Goal: Task Accomplishment & Management: Manage account settings

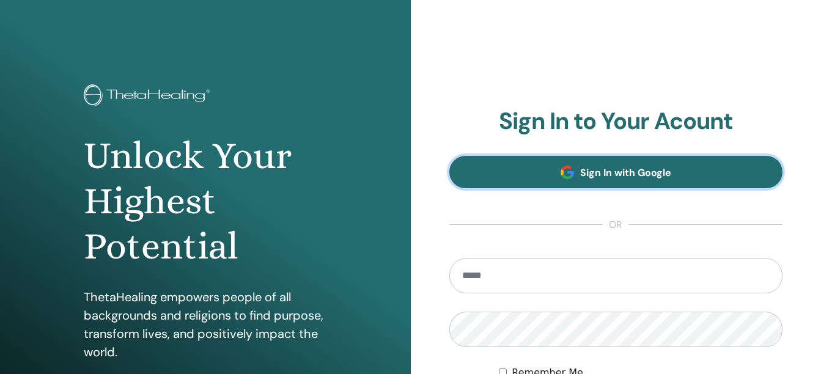
click at [592, 166] on span "Sign In with Google" at bounding box center [625, 172] width 91 height 13
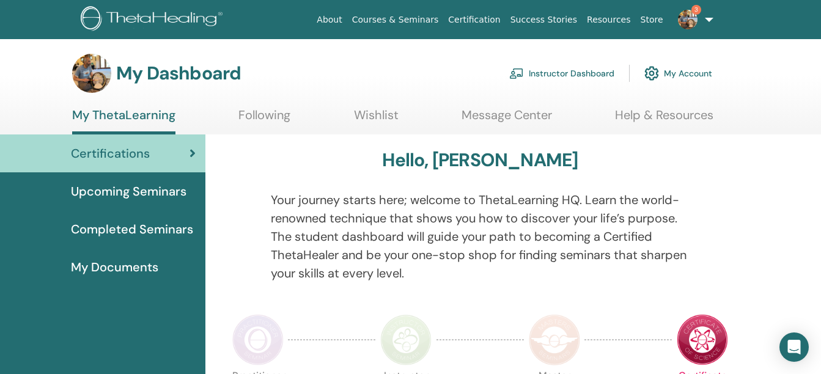
click at [706, 18] on link "3" at bounding box center [693, 19] width 50 height 39
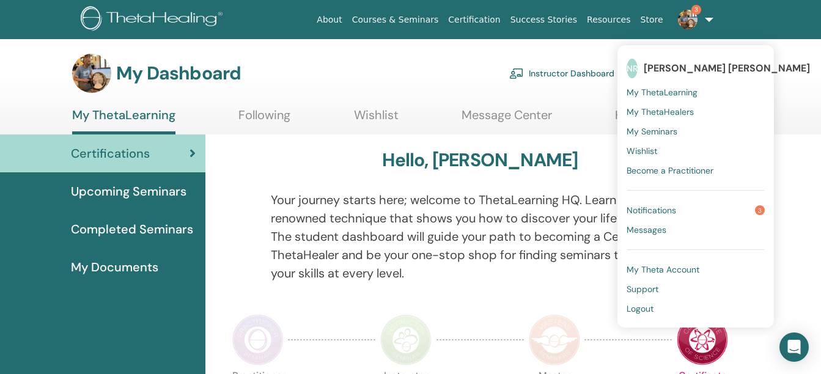
click at [658, 208] on span "Notifications" at bounding box center [652, 210] width 50 height 11
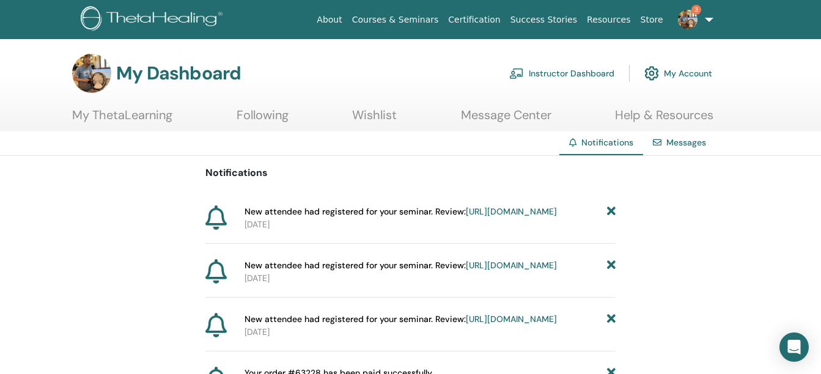
click at [550, 70] on link "Instructor Dashboard" at bounding box center [561, 73] width 105 height 27
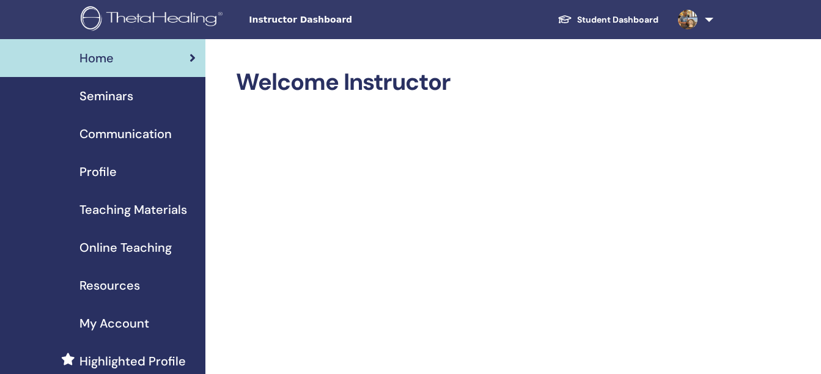
click at [122, 97] on span "Seminars" at bounding box center [106, 96] width 54 height 18
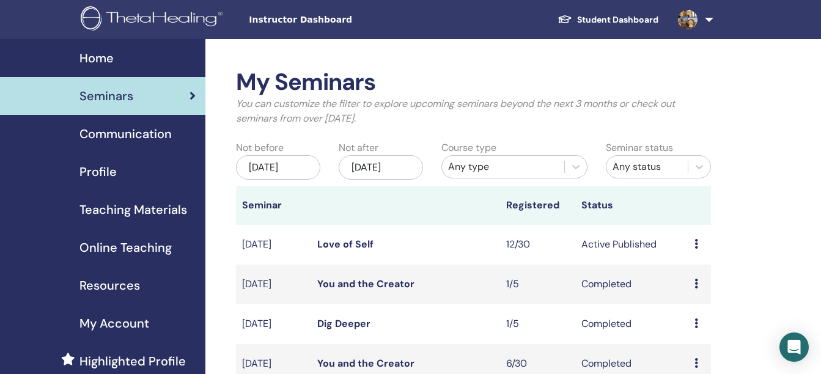
click at [349, 245] on link "Love of Self" at bounding box center [345, 244] width 56 height 13
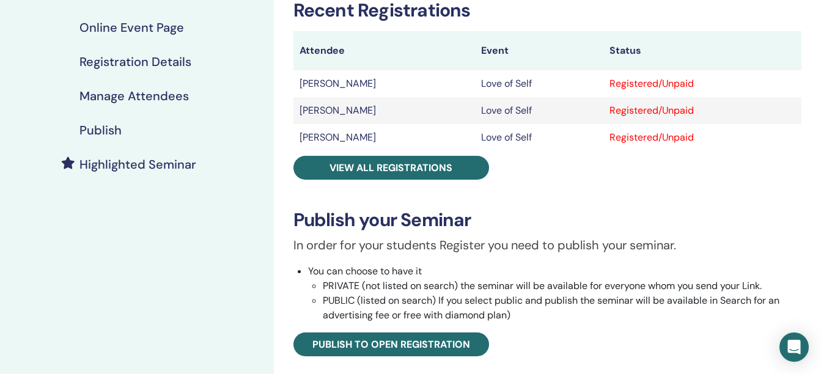
scroll to position [215, 0]
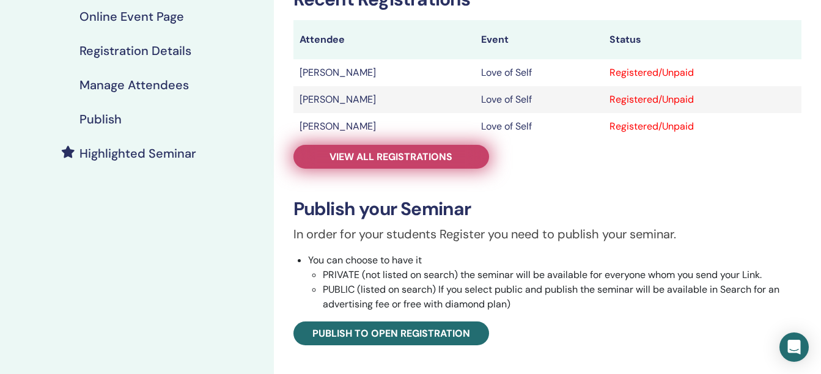
click at [415, 160] on span "View all registrations" at bounding box center [391, 156] width 123 height 13
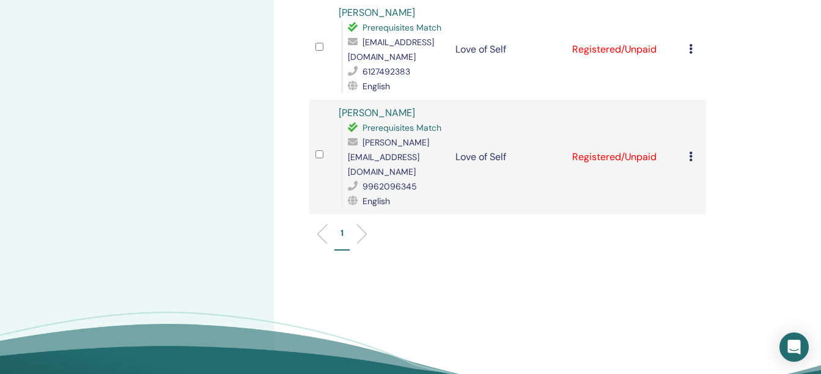
scroll to position [1210, 0]
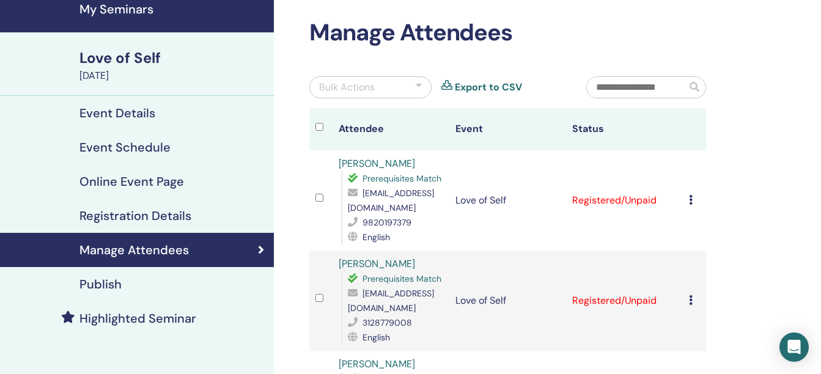
scroll to position [36, 0]
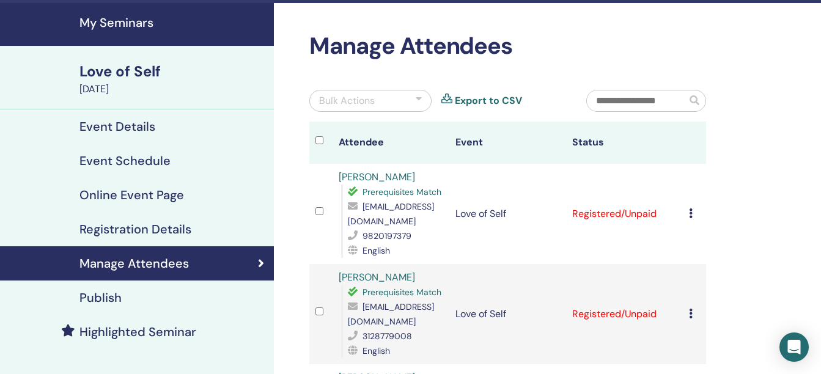
click at [109, 72] on div "Love of Self" at bounding box center [172, 71] width 187 height 21
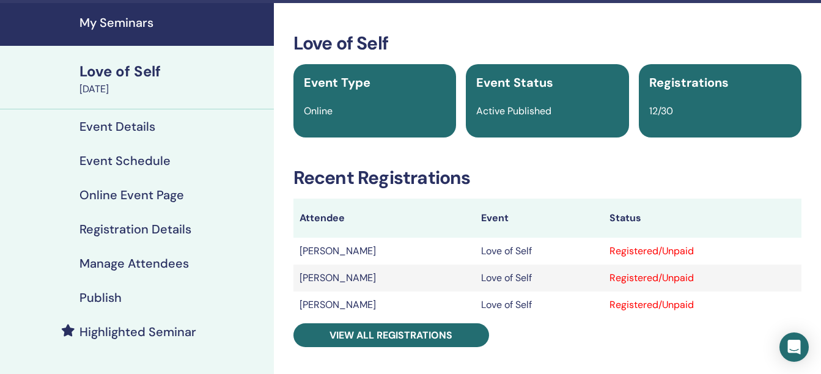
click at [128, 131] on h4 "Event Details" at bounding box center [117, 126] width 76 height 15
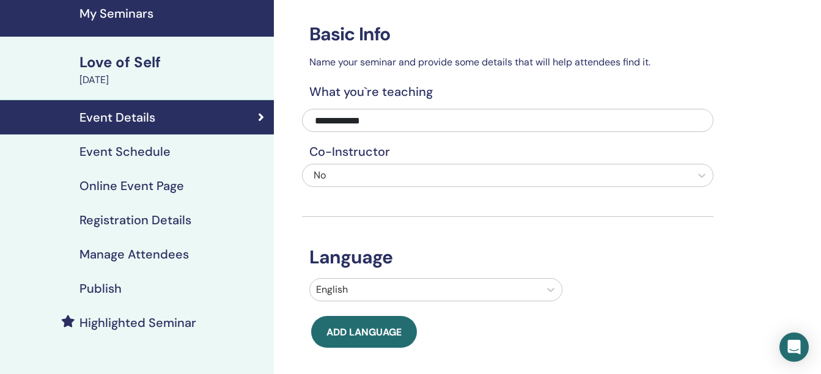
scroll to position [43, 0]
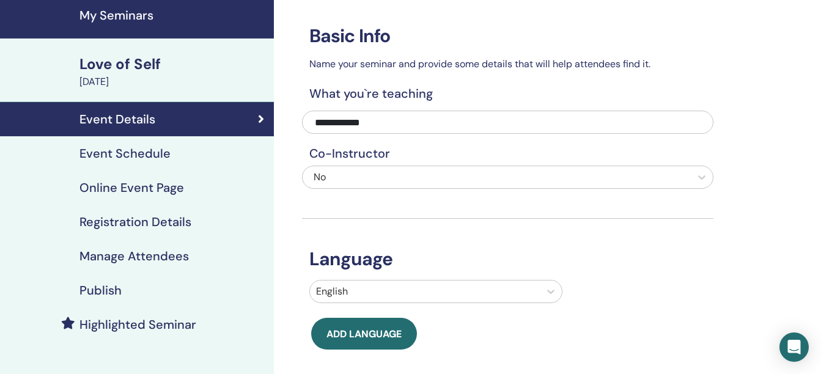
click at [131, 256] on h4 "Manage Attendees" at bounding box center [133, 256] width 109 height 15
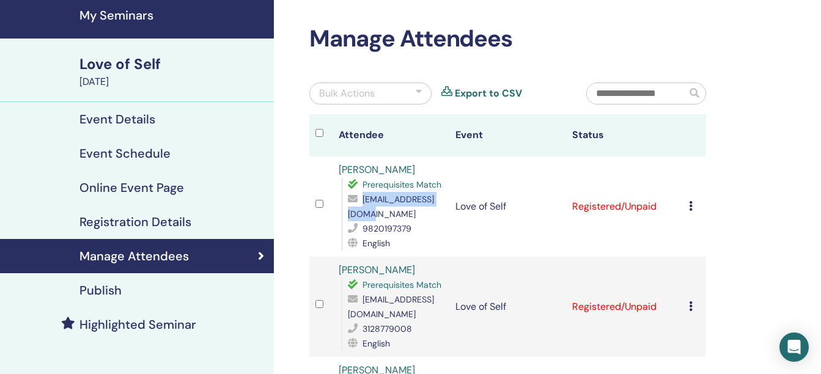
drag, startPoint x: 435, startPoint y: 217, endPoint x: 343, endPoint y: 217, distance: 92.3
click at [343, 217] on div "Prerequisites Match srivi2baru@gmail.com 9820197379 English" at bounding box center [392, 213] width 102 height 73
copy span "srivi2baru@gmail.com"
click at [315, 236] on td at bounding box center [320, 207] width 23 height 100
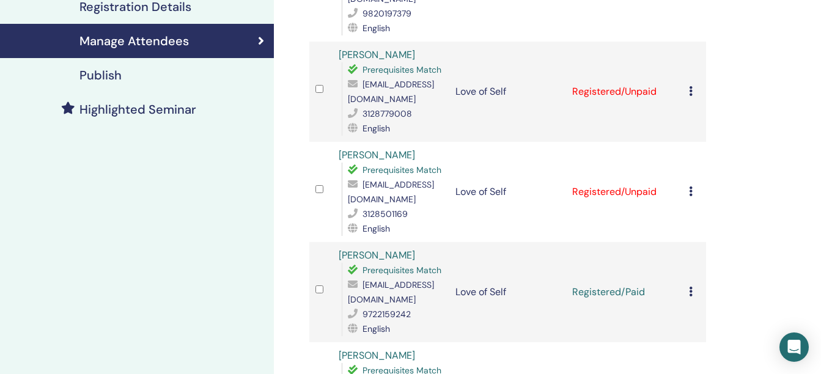
scroll to position [279, 0]
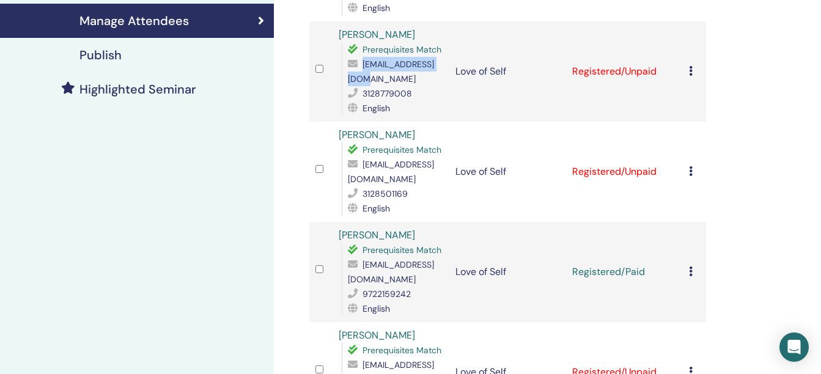
drag, startPoint x: 435, startPoint y: 79, endPoint x: 345, endPoint y: 81, distance: 89.9
click at [345, 81] on div "Prerequisites Match spattangi@gmail.com 3128779008 English" at bounding box center [392, 78] width 102 height 73
copy span "[EMAIL_ADDRESS][DOMAIN_NAME]"
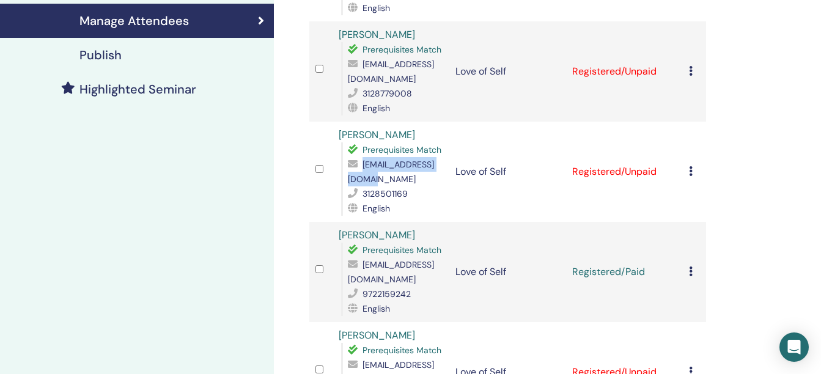
drag, startPoint x: 444, startPoint y: 177, endPoint x: 347, endPoint y: 180, distance: 97.9
click at [347, 180] on td "Lakshmi Jagannathan Prerequisites Match lakpattangi@gmail.com 3128501169 English" at bounding box center [391, 172] width 117 height 100
copy span "[EMAIL_ADDRESS][DOMAIN_NAME]"
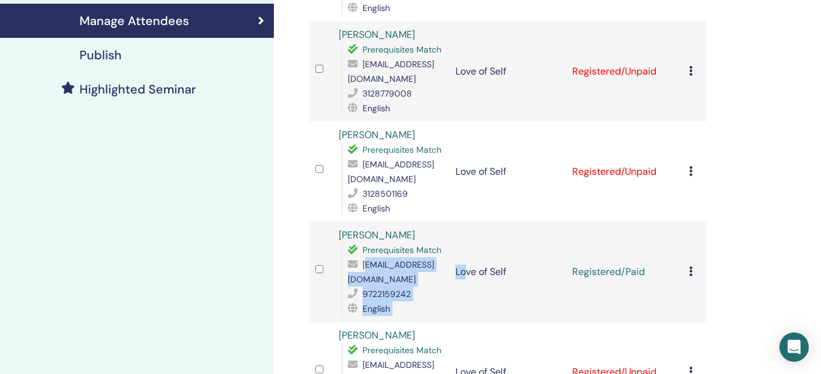
drag, startPoint x: 465, startPoint y: 278, endPoint x: 358, endPoint y: 278, distance: 107.6
click at [358, 278] on tr "Vishnuvardhan Vadla Prerequisites Match masthipurvishnu@gmail.com 9722159242 En…" at bounding box center [507, 272] width 397 height 100
drag, startPoint x: 358, startPoint y: 278, endPoint x: 320, endPoint y: 284, distance: 37.9
click at [320, 284] on td at bounding box center [320, 272] width 23 height 100
drag, startPoint x: 348, startPoint y: 281, endPoint x: 462, endPoint y: 281, distance: 114.3
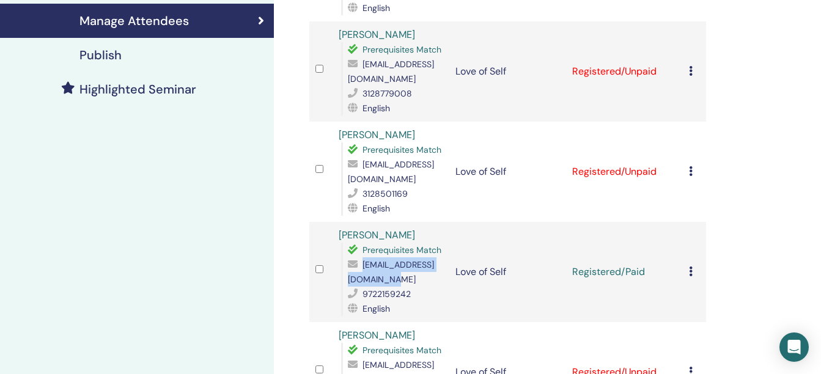
click at [434, 281] on span "masthipurvishnu@gmail.com" at bounding box center [391, 272] width 86 height 26
copy span "masthipurvishnu@gmail.com"
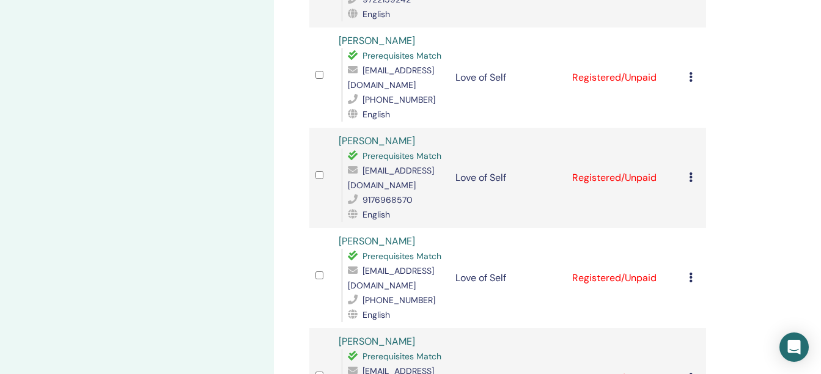
scroll to position [597, 0]
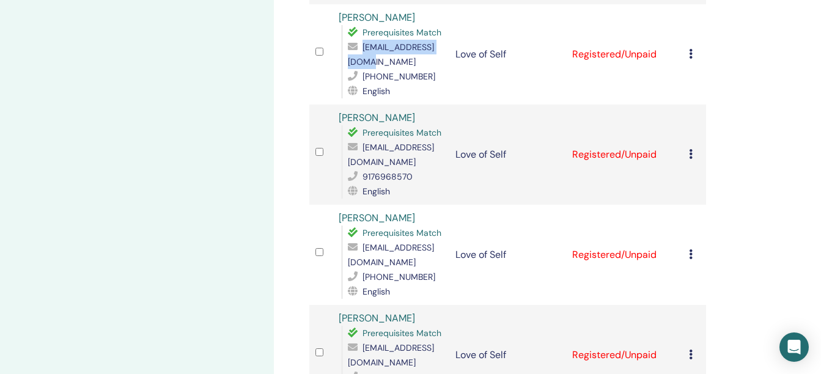
drag, startPoint x: 439, startPoint y: 61, endPoint x: 347, endPoint y: 61, distance: 91.7
click at [348, 61] on span "jayajey636@gmail.com" at bounding box center [391, 55] width 86 height 26
copy span "jayajey636@gmail.com"
click at [388, 261] on span "mahabhagashree@gmail.com" at bounding box center [391, 255] width 86 height 26
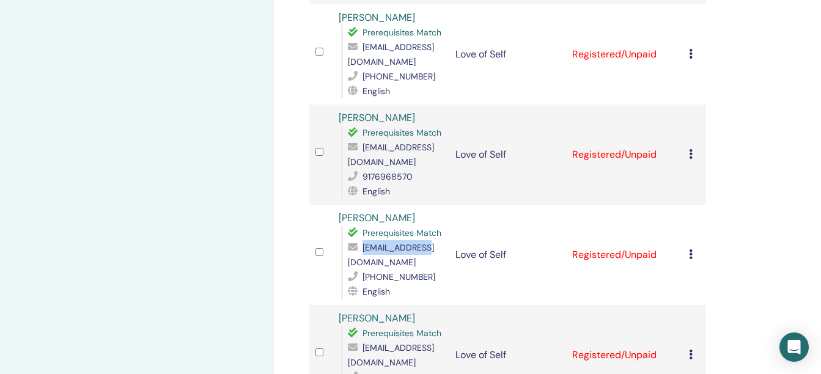
click at [388, 261] on span "mahabhagashree@gmail.com" at bounding box center [391, 255] width 86 height 26
copy span "mahabhagashree@gmail.com"
click at [278, 317] on div "Manage Attendees Bulk Actions Export to CSV Attendee Event Status Sri Vidya Pre…" at bounding box center [547, 241] width 547 height 1598
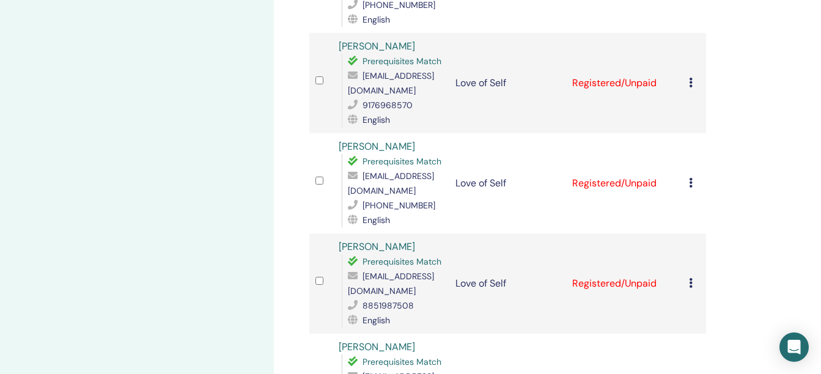
scroll to position [817, 0]
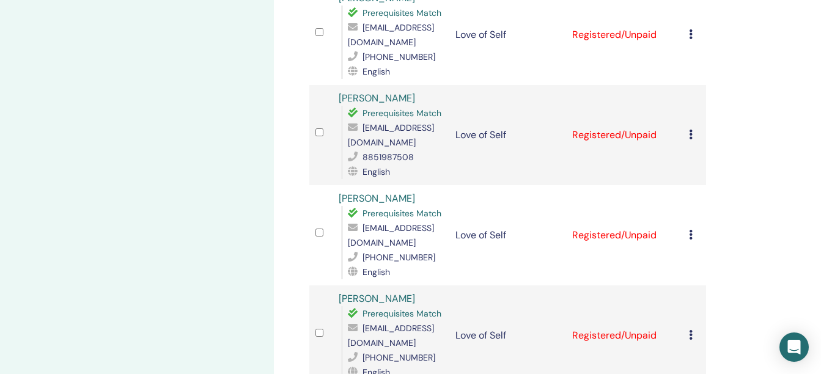
click at [364, 144] on span "kaushikradhey07@gmail.com" at bounding box center [391, 135] width 86 height 26
copy span "kaushikradhey07@gmail.com"
click at [254, 218] on div "My Seminars Love of Self October 15, 2025 Event Details Event Schedule Online E…" at bounding box center [137, 21] width 274 height 1598
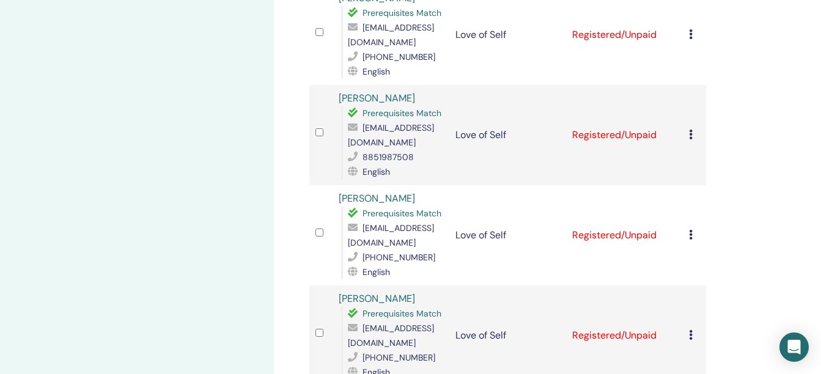
click at [355, 241] on span "snayar19@gmail.com" at bounding box center [391, 236] width 86 height 26
copy span "snayar19@gmail.com"
click at [367, 339] on span "[EMAIL_ADDRESS][DOMAIN_NAME]" at bounding box center [391, 336] width 86 height 26
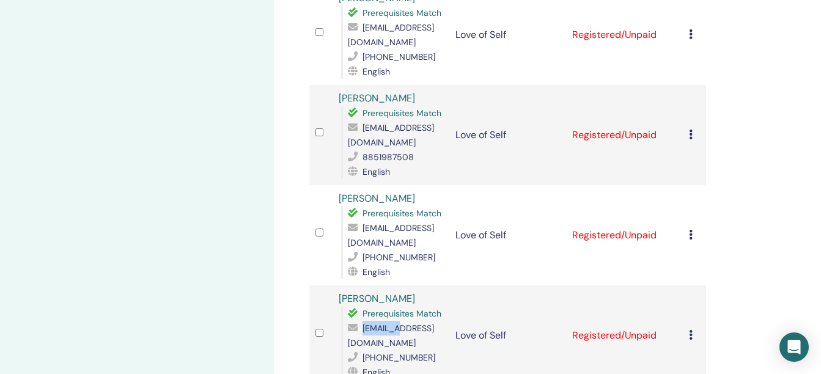
click at [367, 339] on span "[EMAIL_ADDRESS][DOMAIN_NAME]" at bounding box center [391, 336] width 86 height 26
copy span "[EMAIL_ADDRESS][DOMAIN_NAME]"
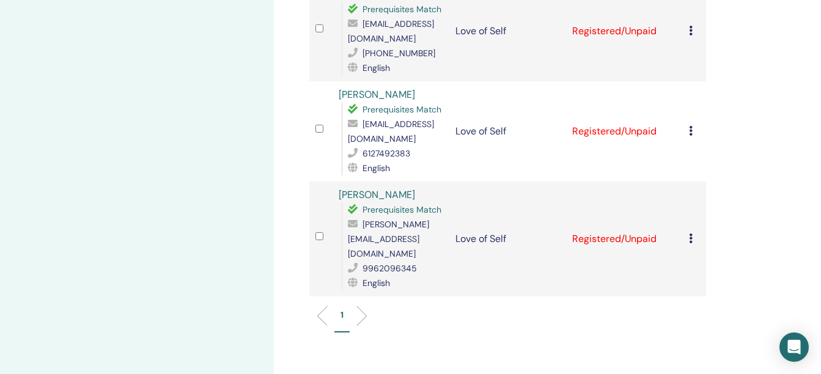
scroll to position [1135, 0]
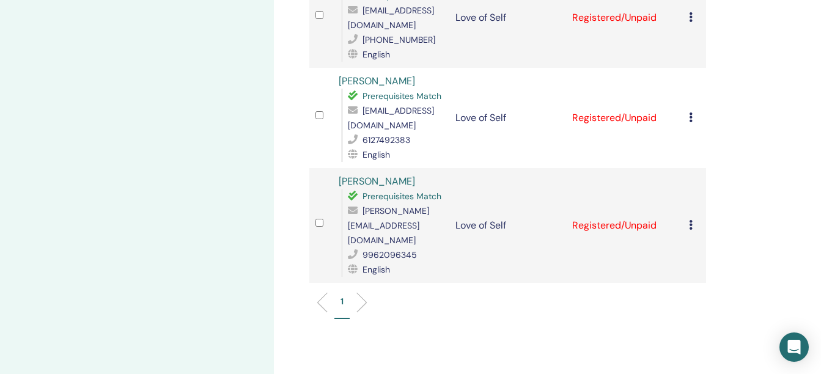
click at [359, 125] on span "[EMAIL_ADDRESS][DOMAIN_NAME]" at bounding box center [391, 118] width 86 height 26
copy span "[EMAIL_ADDRESS][DOMAIN_NAME]"
click at [391, 224] on span "[PERSON_NAME][EMAIL_ADDRESS][DOMAIN_NAME]" at bounding box center [388, 225] width 81 height 40
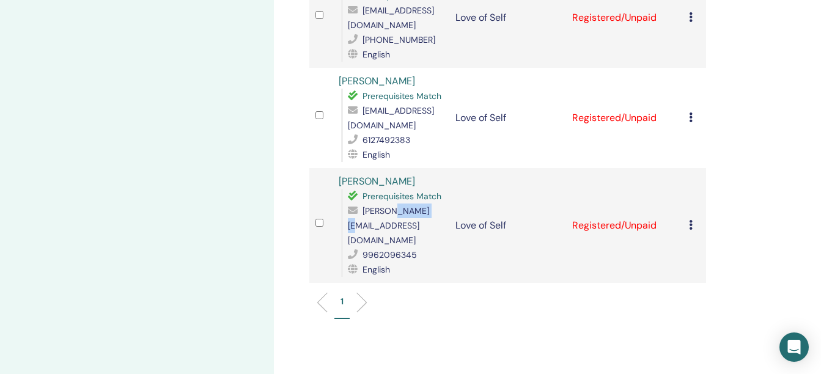
click at [391, 224] on span "[PERSON_NAME][EMAIL_ADDRESS][DOMAIN_NAME]" at bounding box center [388, 225] width 81 height 40
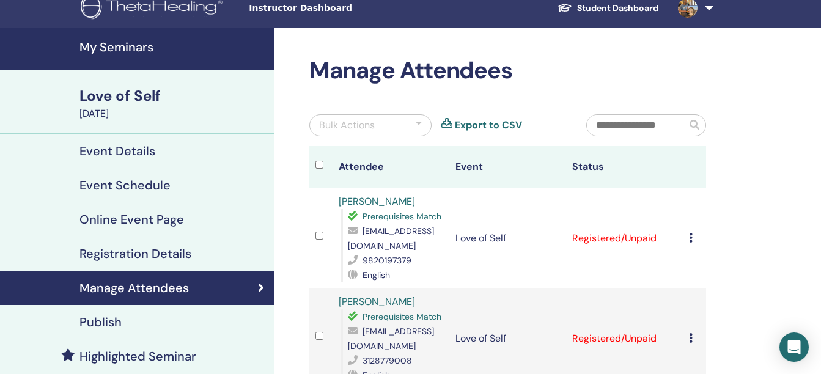
scroll to position [8, 0]
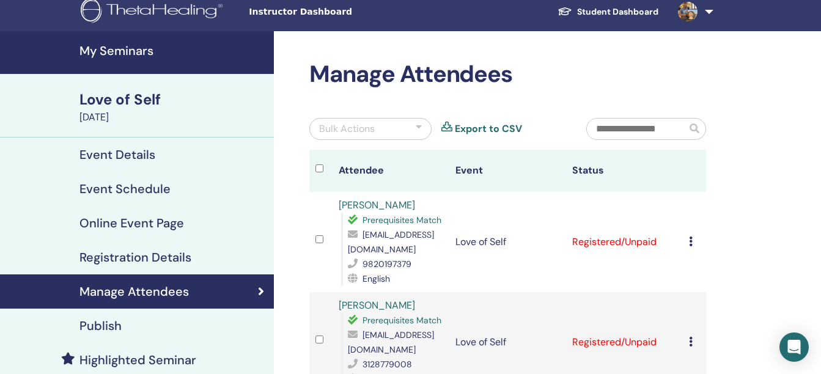
click at [130, 57] on h4 "My Seminars" at bounding box center [172, 50] width 187 height 15
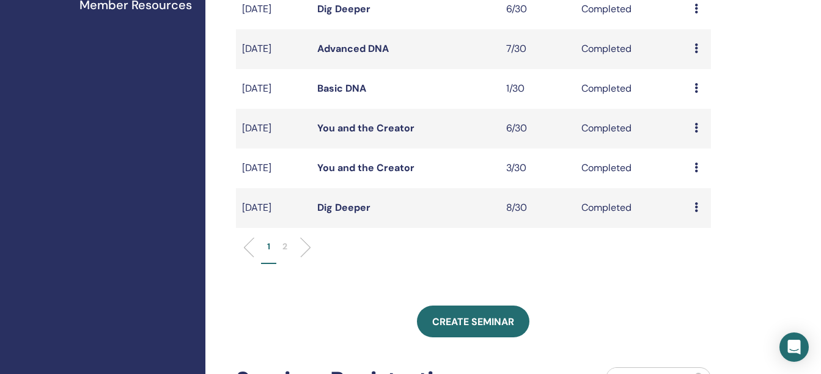
scroll to position [392, 0]
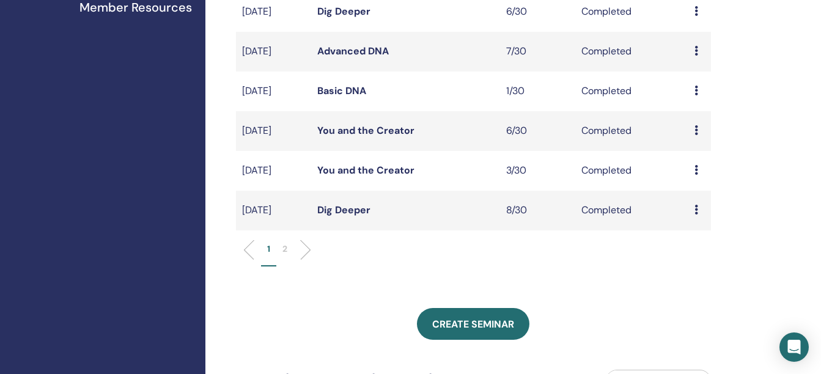
click at [285, 246] on p "2" at bounding box center [284, 249] width 5 height 13
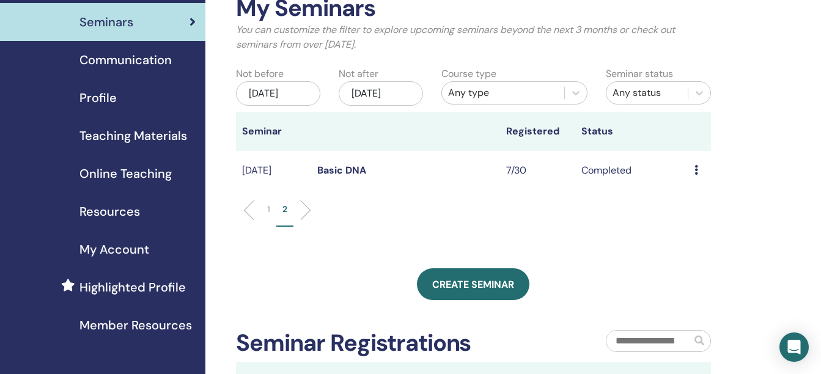
scroll to position [54, 0]
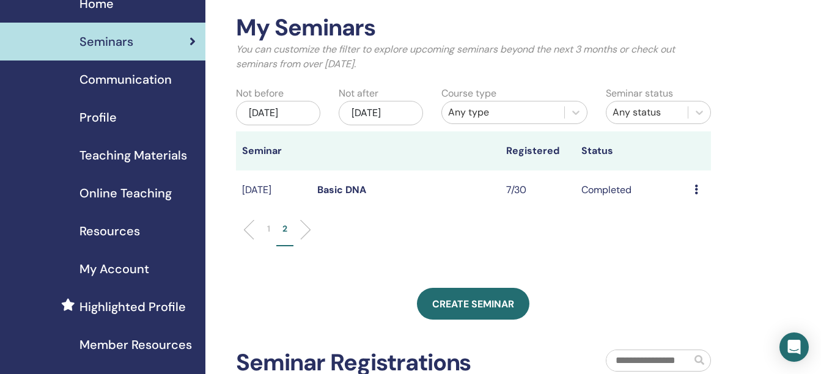
click at [287, 115] on div "Jul/14, 2025" at bounding box center [278, 113] width 84 height 24
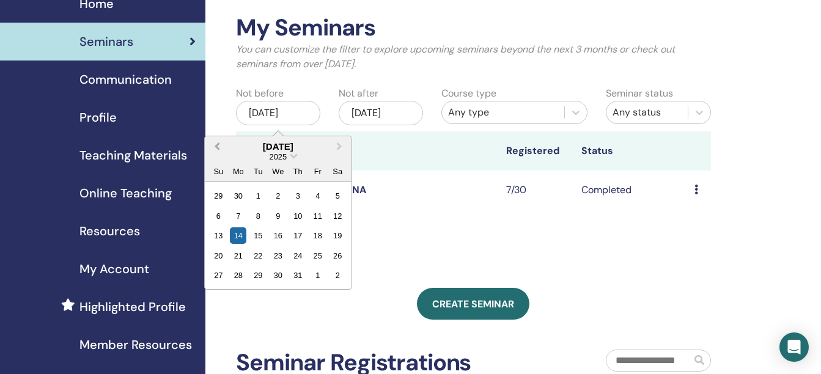
click at [217, 148] on span "Previous Month" at bounding box center [217, 146] width 0 height 13
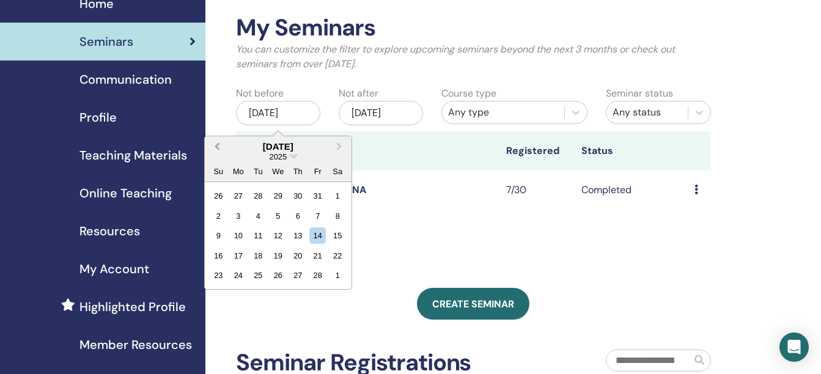
click at [217, 148] on span "Previous Month" at bounding box center [217, 146] width 0 height 13
click at [279, 191] on div "1" at bounding box center [278, 196] width 17 height 17
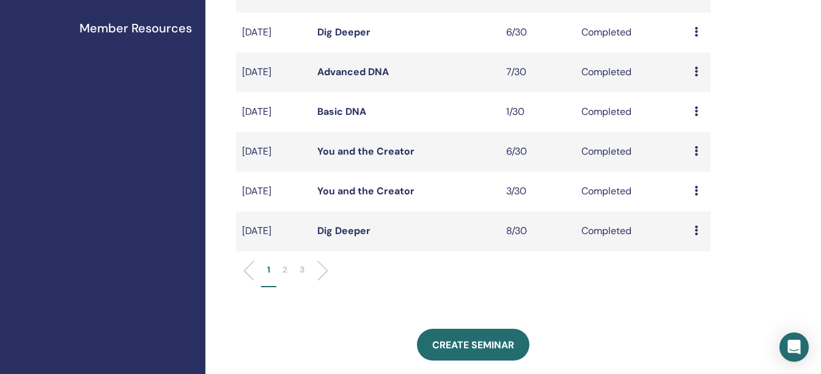
scroll to position [369, 0]
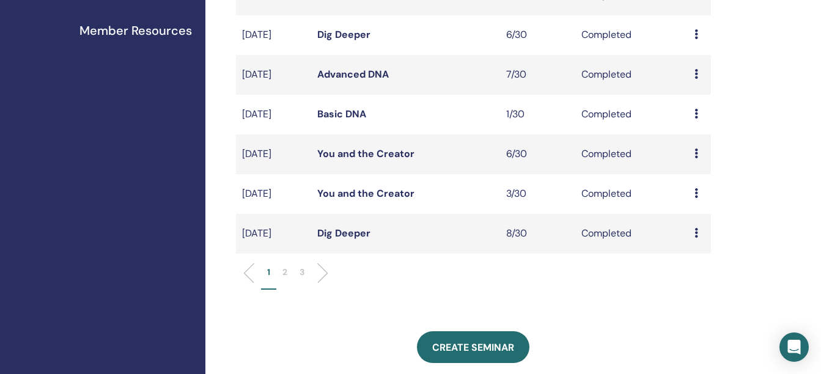
click at [301, 271] on p "3" at bounding box center [302, 272] width 5 height 13
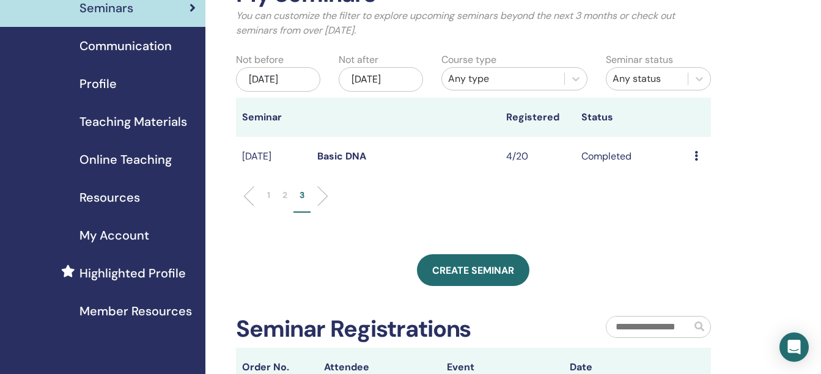
scroll to position [86, 0]
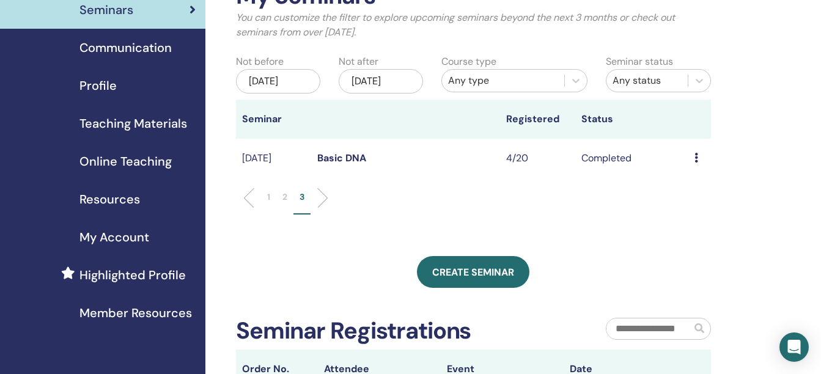
click at [284, 196] on p "2" at bounding box center [284, 197] width 5 height 13
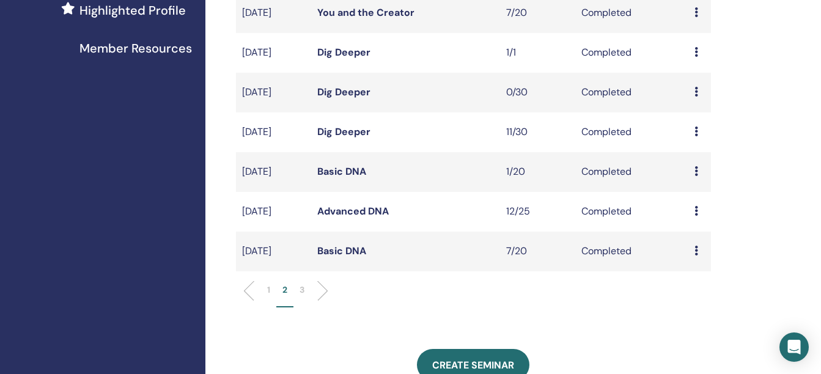
scroll to position [348, 0]
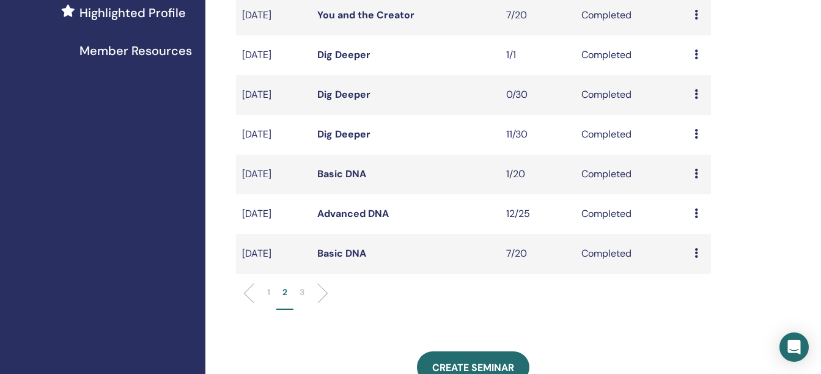
click at [344, 217] on link "Advanced DNA" at bounding box center [353, 213] width 72 height 13
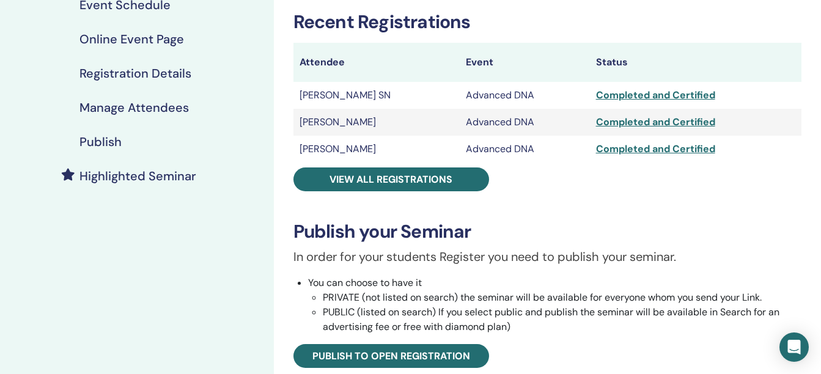
scroll to position [194, 0]
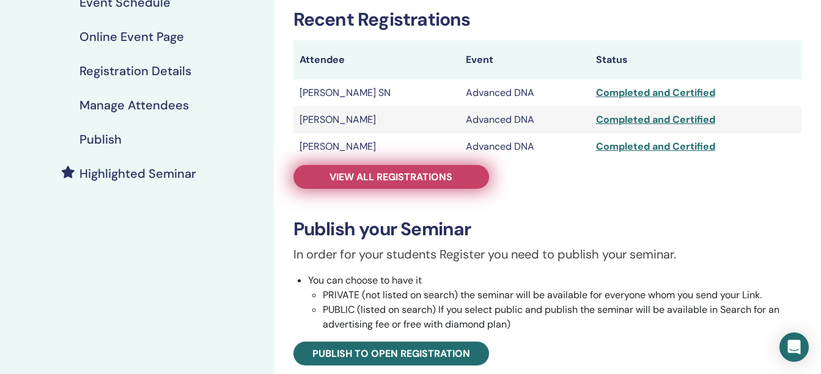
click at [409, 176] on span "View all registrations" at bounding box center [391, 177] width 123 height 13
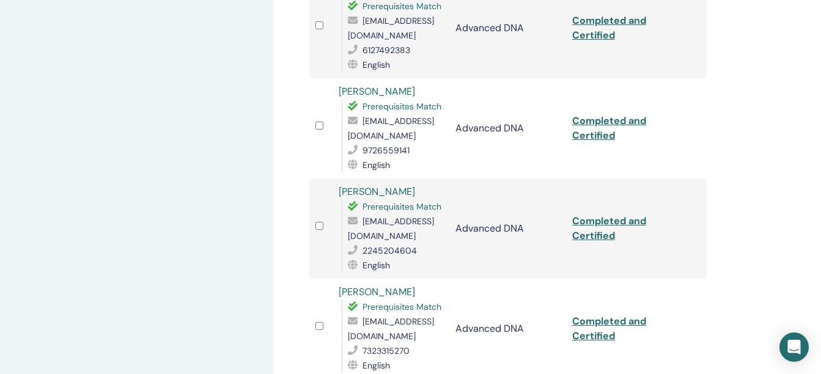
scroll to position [566, 0]
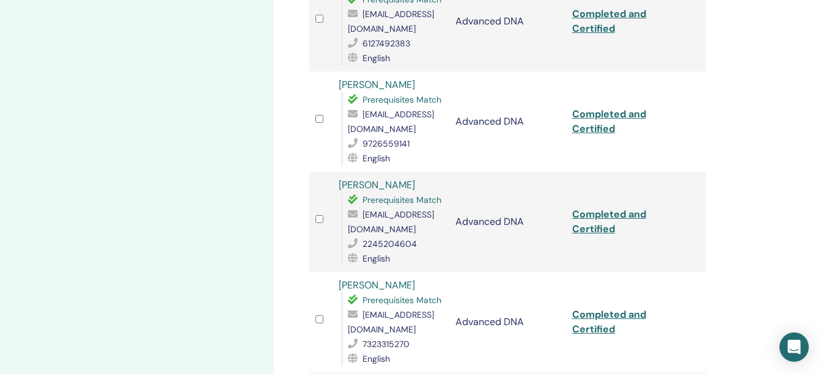
click at [349, 209] on span "[EMAIL_ADDRESS][DOMAIN_NAME]" at bounding box center [391, 222] width 86 height 26
copy span "[EMAIL_ADDRESS][DOMAIN_NAME]"
click at [311, 272] on td at bounding box center [320, 322] width 23 height 100
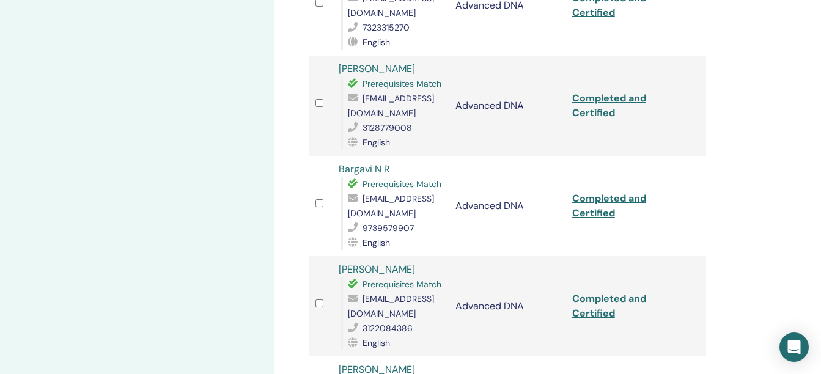
scroll to position [884, 0]
click at [363, 192] on span "[EMAIL_ADDRESS][DOMAIN_NAME]" at bounding box center [391, 205] width 86 height 26
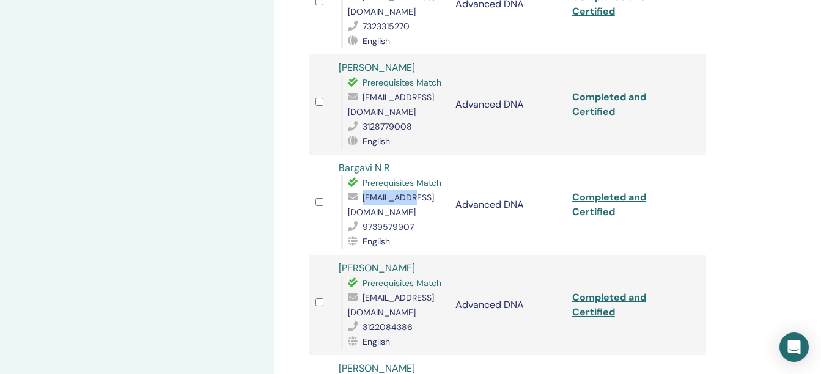
click at [363, 192] on span "[EMAIL_ADDRESS][DOMAIN_NAME]" at bounding box center [391, 205] width 86 height 26
copy span "[EMAIL_ADDRESS][DOMAIN_NAME]"
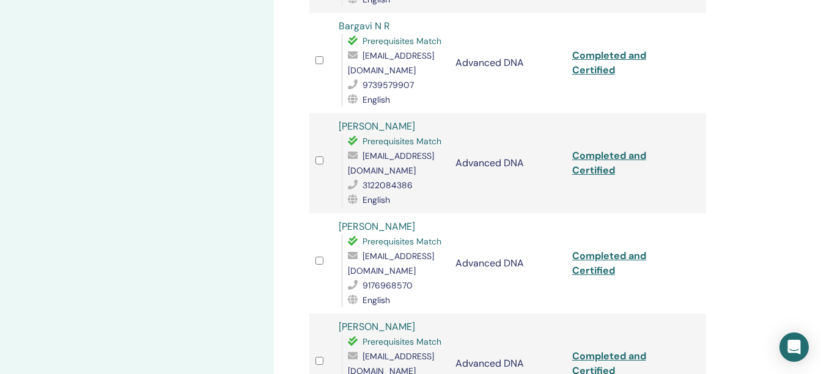
scroll to position [1055, 0]
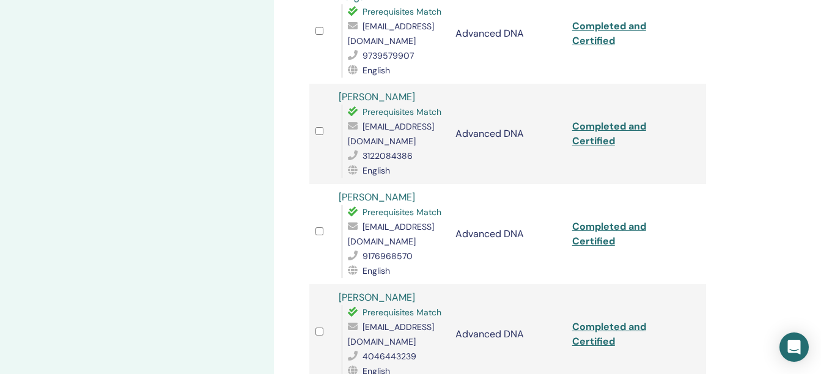
click at [383, 221] on span "[EMAIL_ADDRESS][DOMAIN_NAME]" at bounding box center [391, 234] width 86 height 26
copy span "[EMAIL_ADDRESS][DOMAIN_NAME]"
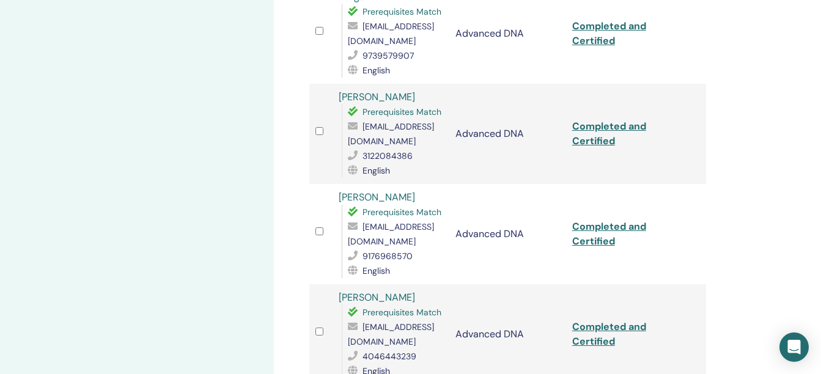
click at [410, 322] on span "[EMAIL_ADDRESS][DOMAIN_NAME]" at bounding box center [391, 335] width 86 height 26
copy span "[EMAIL_ADDRESS][DOMAIN_NAME]"
